Goal: Navigation & Orientation: Find specific page/section

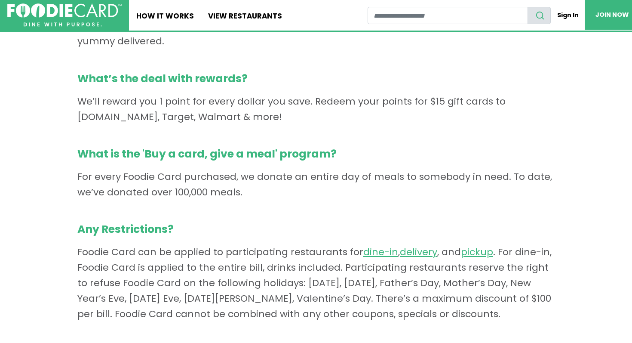
scroll to position [536, 0]
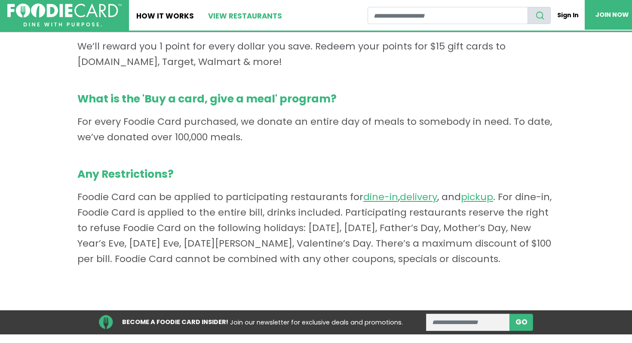
click at [247, 11] on link "View restaurants" at bounding box center [245, 15] width 89 height 31
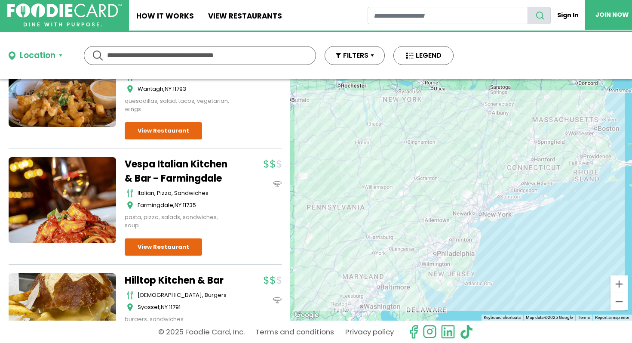
scroll to position [705, 0]
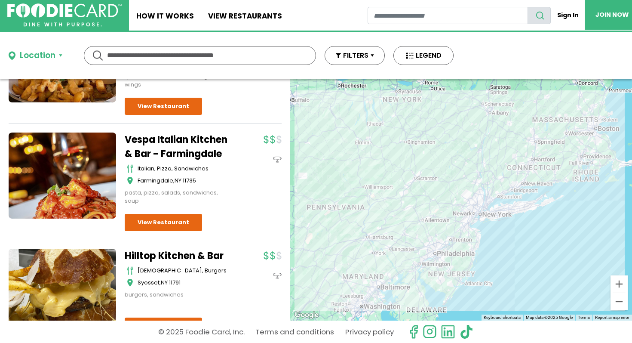
click at [219, 57] on input "text" at bounding box center [200, 55] width 186 height 18
type input "*******"
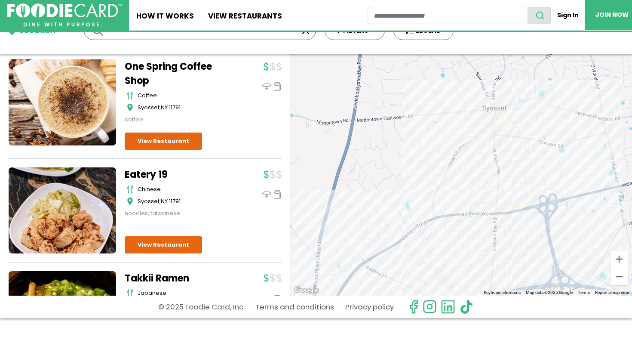
scroll to position [2205, 0]
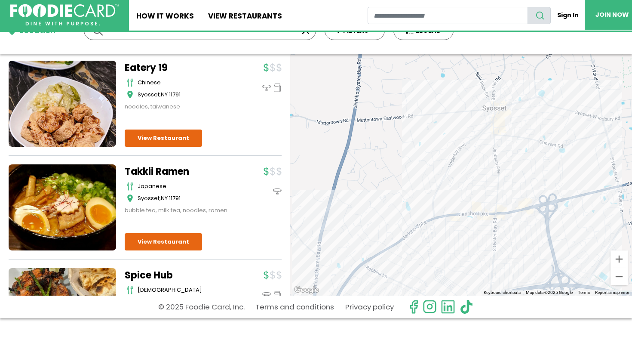
click at [69, 6] on img at bounding box center [64, 15] width 109 height 22
